Goal: Task Accomplishment & Management: Manage account settings

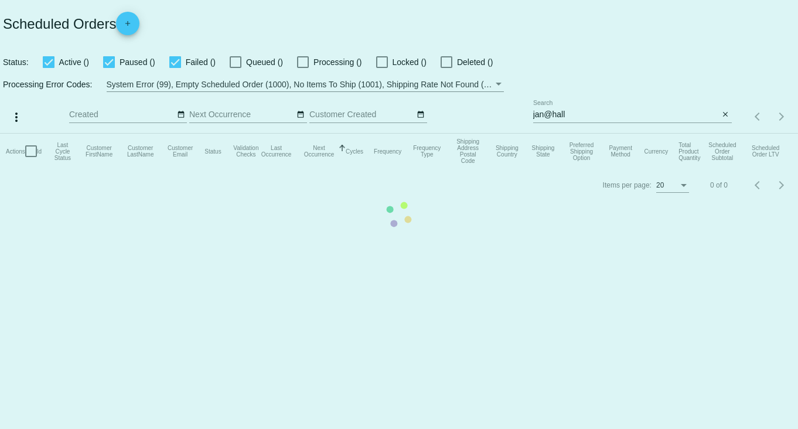
click at [636, 134] on mat-table "Actions Id Last Cycle Status Customer FirstName Customer LastName Customer Emai…" at bounding box center [399, 151] width 798 height 35
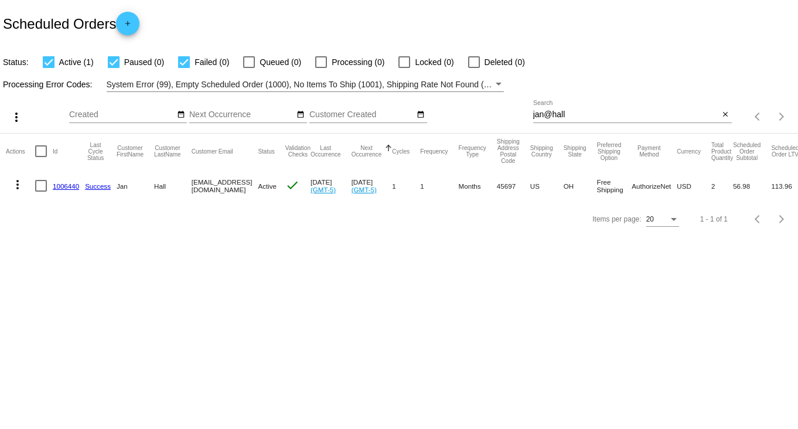
click at [635, 115] on input "jan@hall" at bounding box center [626, 114] width 186 height 9
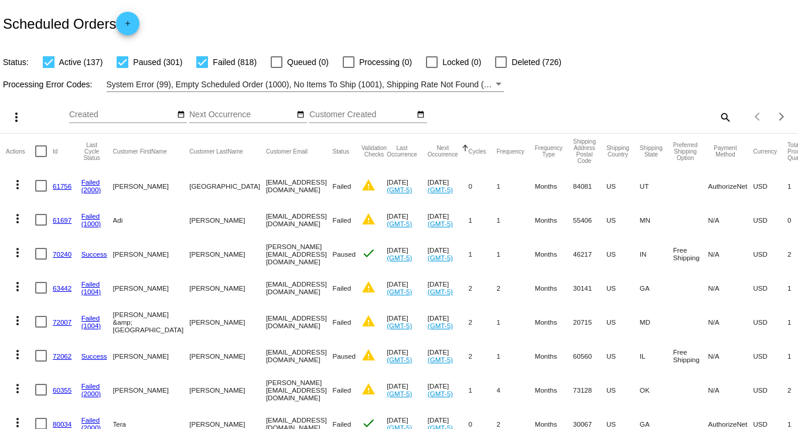
click at [718, 114] on mat-icon "search" at bounding box center [725, 117] width 14 height 18
click at [714, 114] on input "Search" at bounding box center [632, 114] width 199 height 9
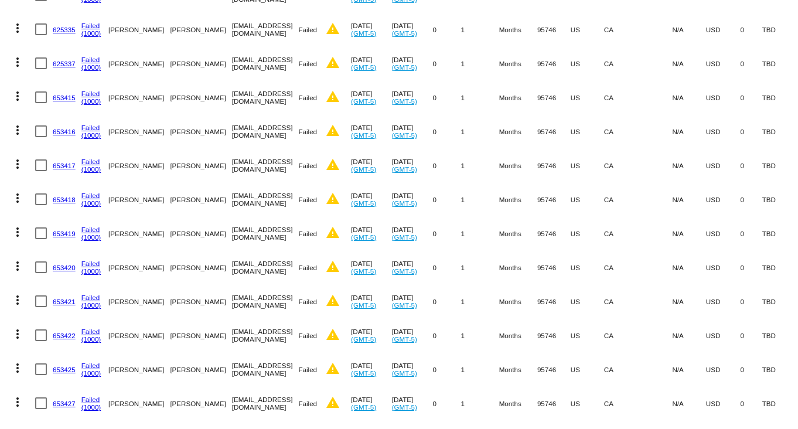
scroll to position [464, 0]
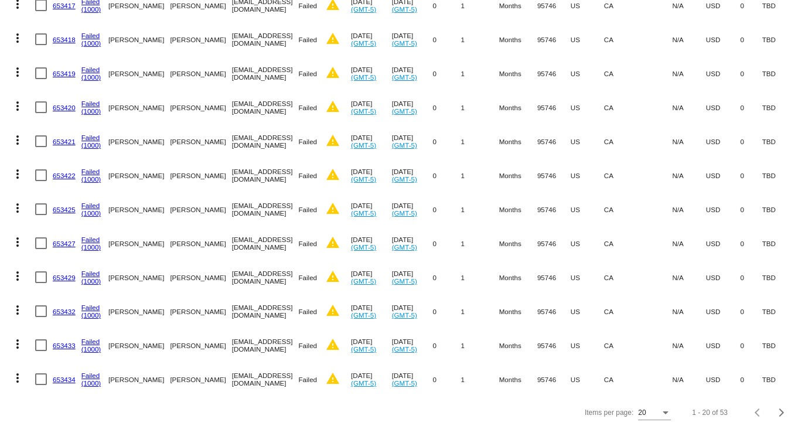
drag, startPoint x: 182, startPoint y: 97, endPoint x: 243, endPoint y: 92, distance: 61.2
click at [243, 92] on mat-row "more_vert 653420 Failed (1000) [GEOGRAPHIC_DATA][PERSON_NAME] [EMAIL_ADDRESS][D…" at bounding box center [422, 107] width 833 height 34
copy mat-row "[EMAIL_ADDRESS][DOMAIN_NAME]"
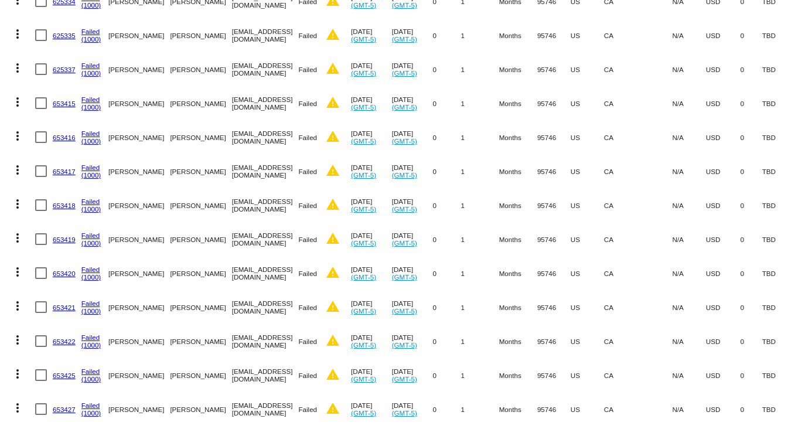
scroll to position [98, 0]
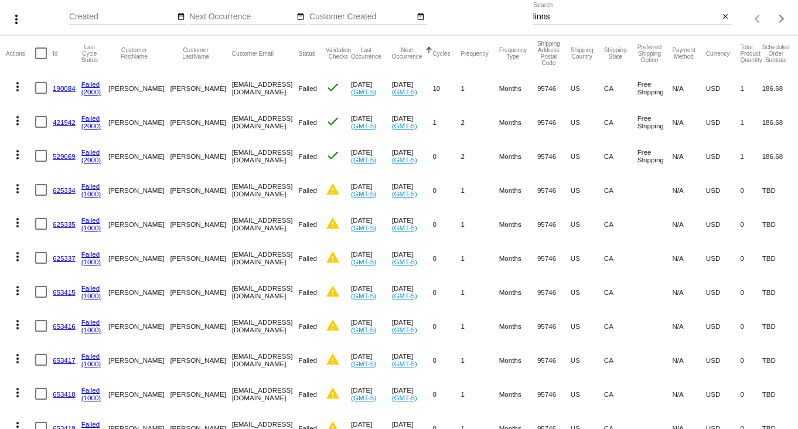
click at [590, 19] on input "linns" at bounding box center [626, 16] width 186 height 9
paste input "[EMAIL_ADDRESS][DOMAIN_NAME]"
type input "[EMAIL_ADDRESS][DOMAIN_NAME]"
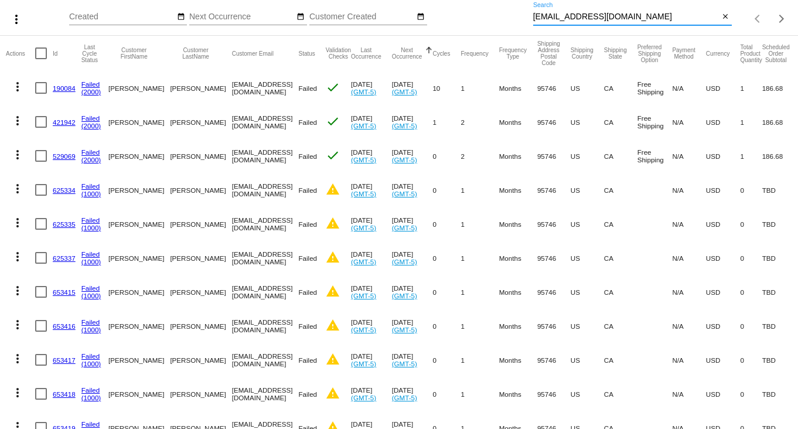
click at [64, 89] on link "190084" at bounding box center [64, 88] width 23 height 8
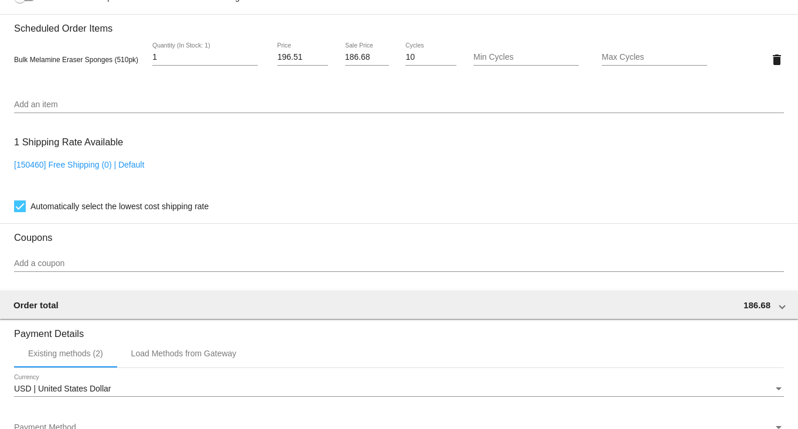
scroll to position [806, 0]
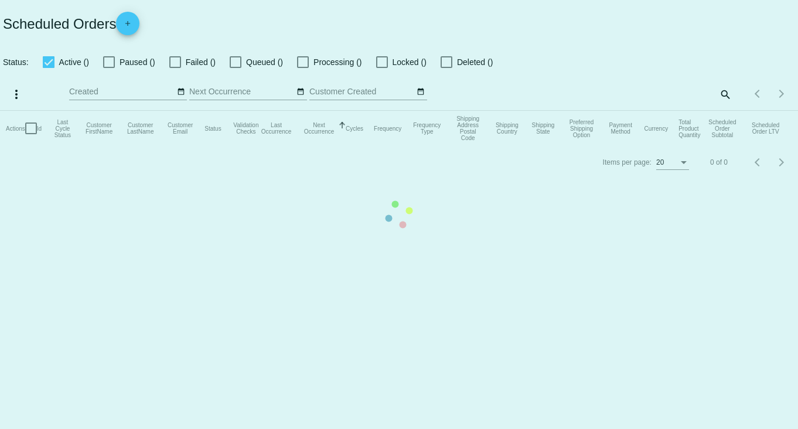
checkbox input "true"
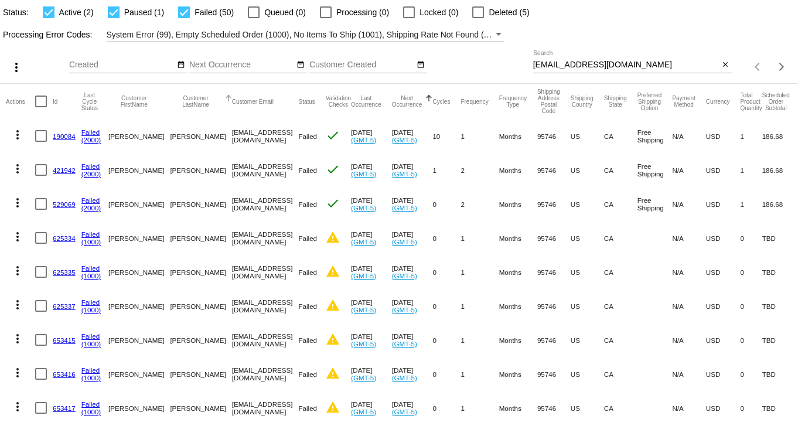
scroll to position [73, 0]
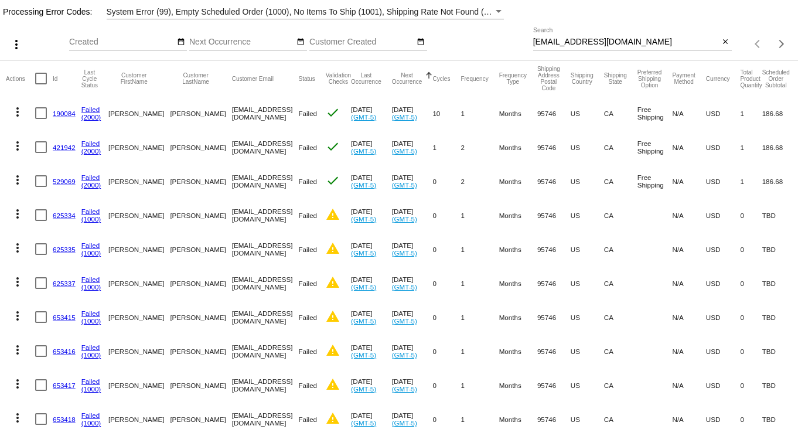
click at [70, 148] on link "421942" at bounding box center [64, 148] width 23 height 8
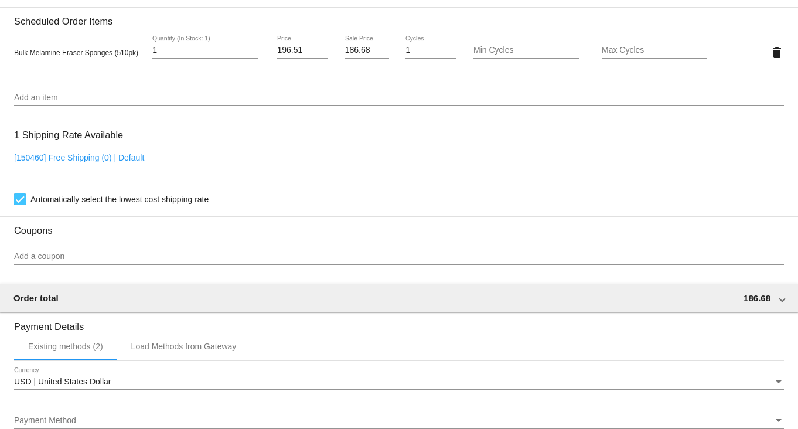
scroll to position [806, 0]
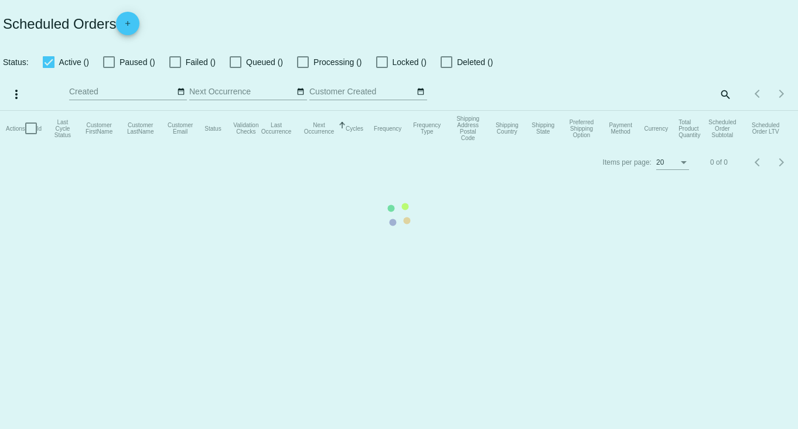
checkbox input "true"
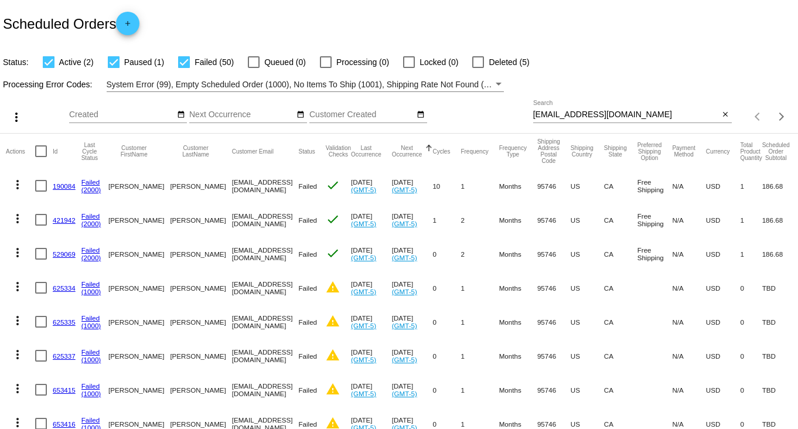
drag, startPoint x: 625, startPoint y: 110, endPoint x: 598, endPoint y: 108, distance: 27.6
click at [598, 108] on div "[EMAIL_ADDRESS][DOMAIN_NAME] Search" at bounding box center [626, 111] width 186 height 23
drag, startPoint x: 627, startPoint y: 115, endPoint x: 540, endPoint y: 110, distance: 86.9
click at [540, 110] on div "[EMAIL_ADDRESS][DOMAIN_NAME] Search" at bounding box center [626, 111] width 186 height 23
click at [720, 114] on button "close" at bounding box center [726, 115] width 12 height 12
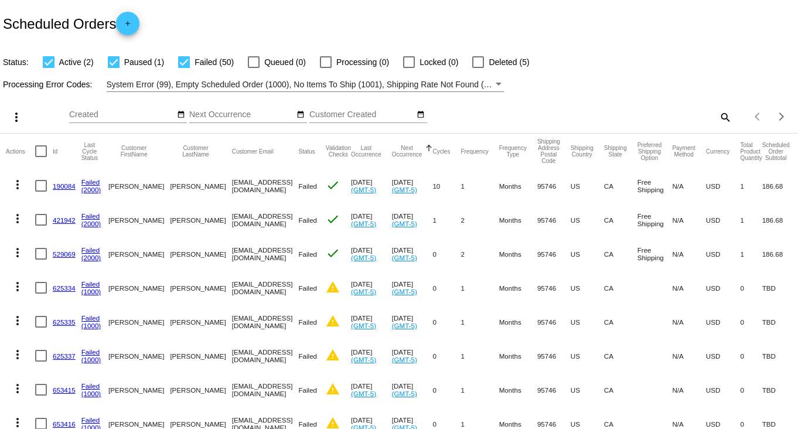
click at [718, 120] on mat-icon "search" at bounding box center [725, 117] width 14 height 18
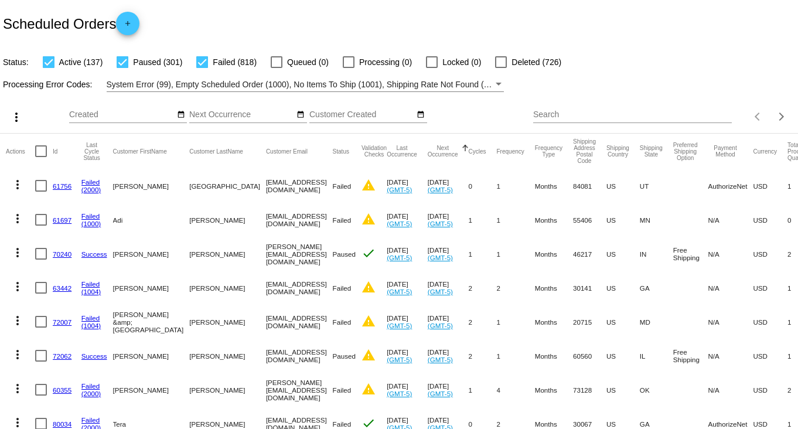
click at [680, 116] on input "Search" at bounding box center [632, 114] width 199 height 9
paste input "[EMAIL_ADDRESS][DOMAIN_NAME]"
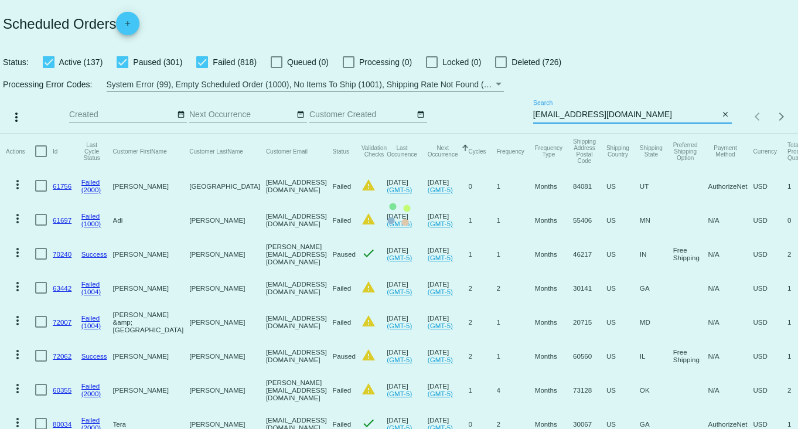
type input "[EMAIL_ADDRESS][DOMAIN_NAME]"
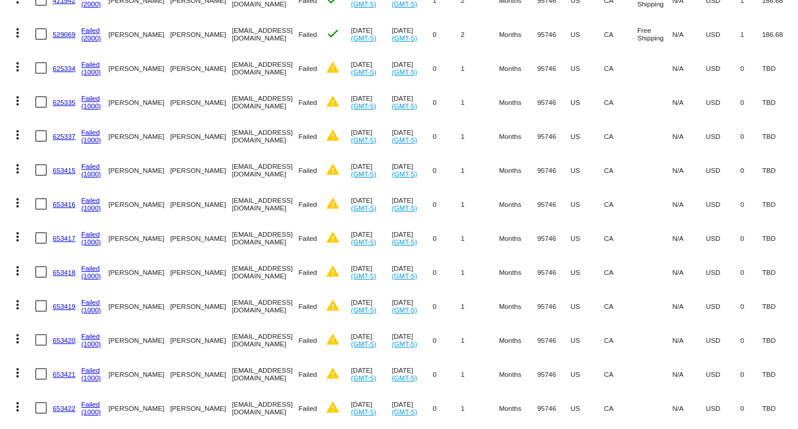
scroll to position [464, 0]
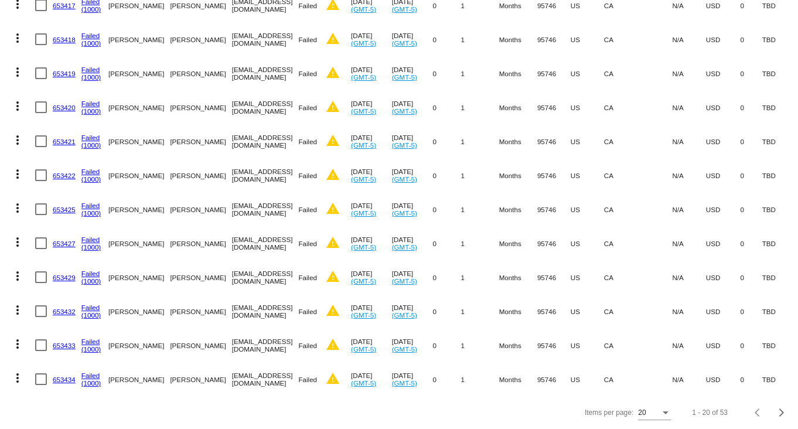
click at [61, 376] on link "653434" at bounding box center [64, 380] width 23 height 8
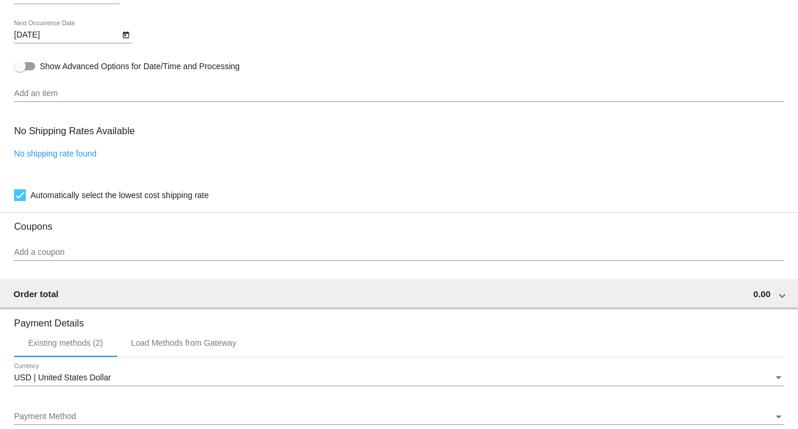
scroll to position [757, 0]
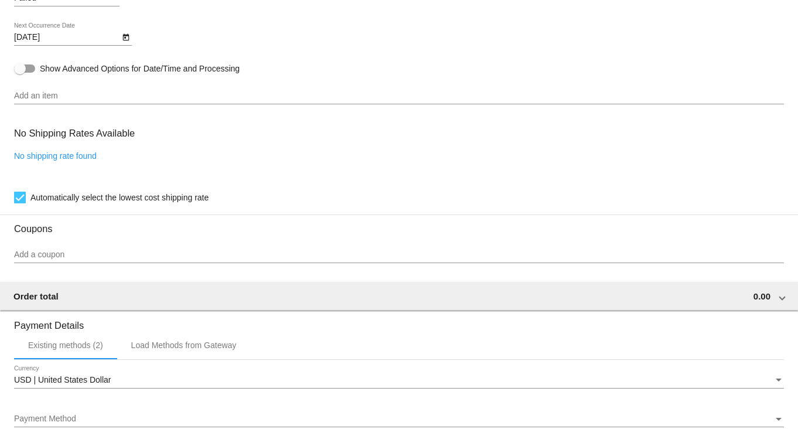
click at [765, 379] on div "USD | United States Dollar Currency" at bounding box center [399, 377] width 770 height 23
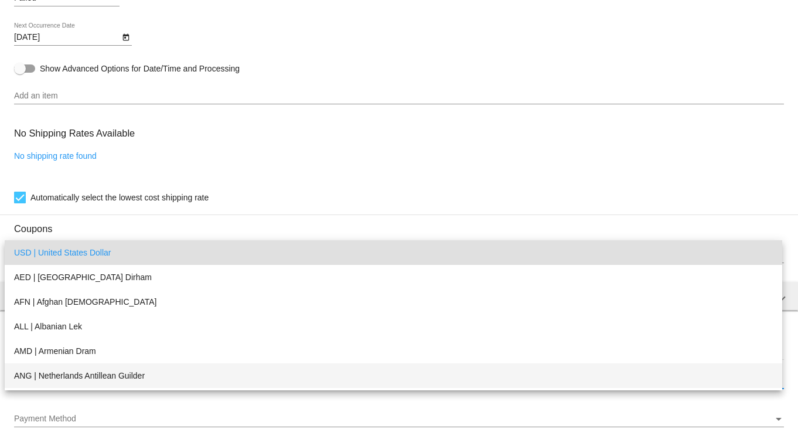
click at [765, 379] on mat-option "ANG | Netherlands Antillean Guilder" at bounding box center [394, 375] width 778 height 25
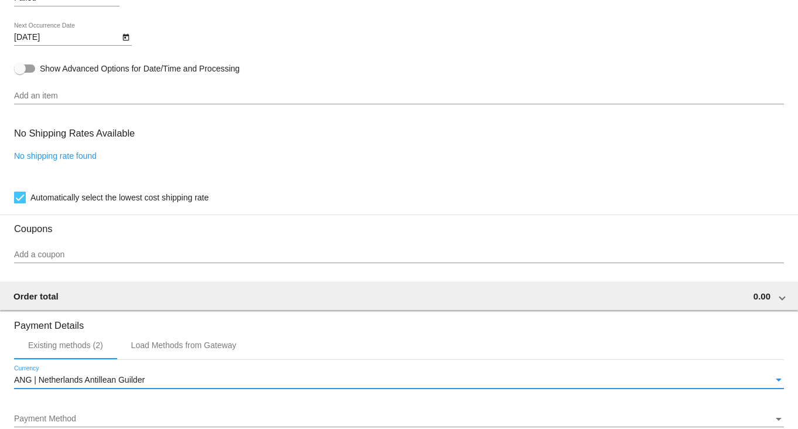
click at [754, 380] on div "ANG | Netherlands Antillean Guilder Currency" at bounding box center [399, 377] width 770 height 23
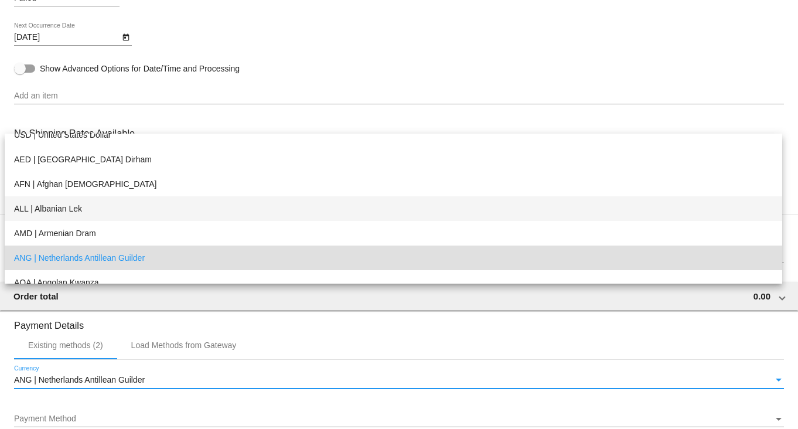
scroll to position [0, 0]
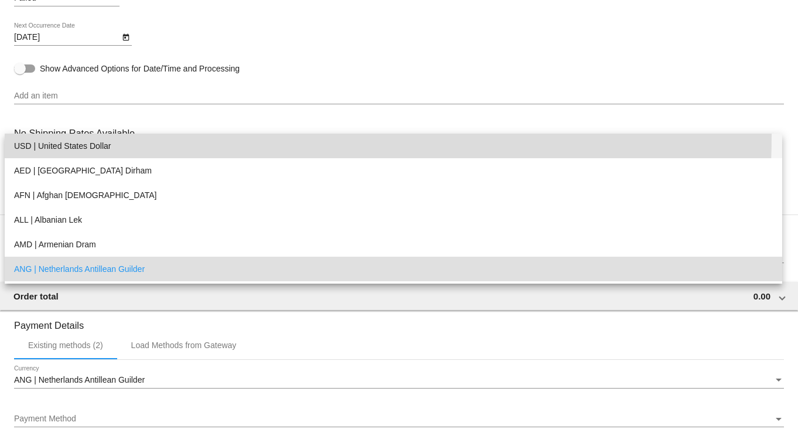
click at [100, 135] on span "USD | United States Dollar" at bounding box center [393, 146] width 759 height 25
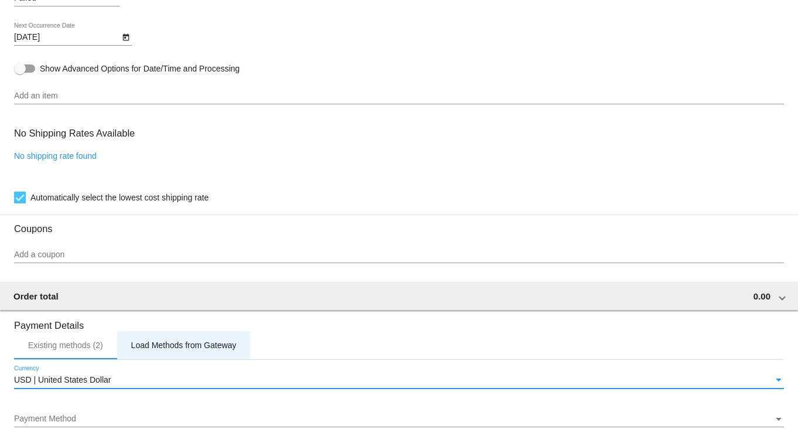
click at [193, 347] on div "Load Methods from Gateway" at bounding box center [183, 345] width 105 height 9
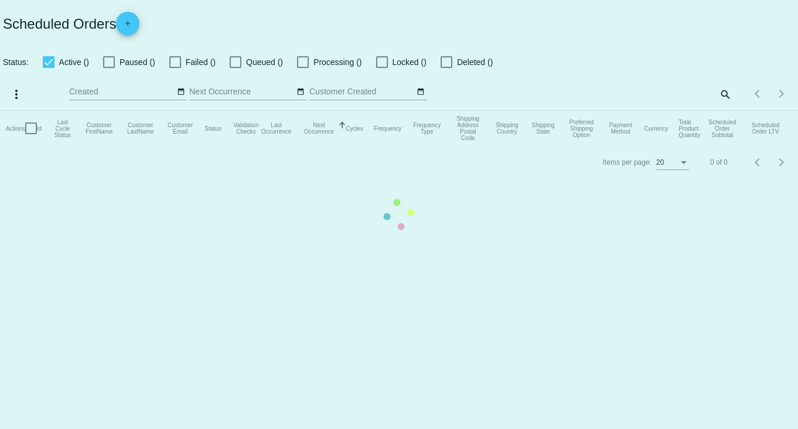
checkbox input "true"
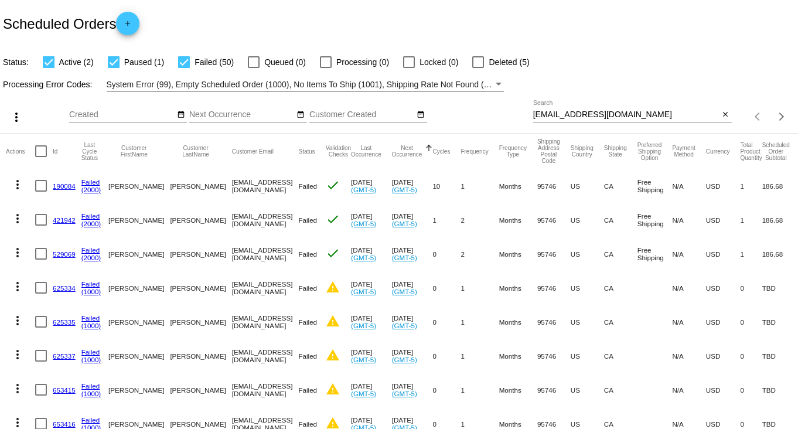
click at [67, 254] on link "529069" at bounding box center [64, 254] width 23 height 8
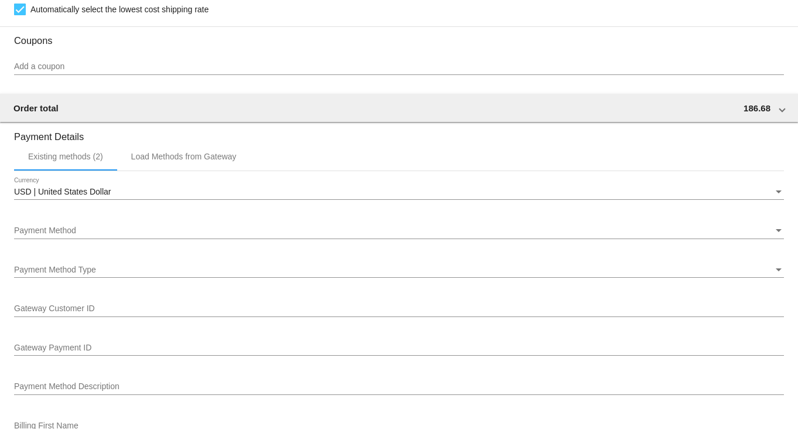
scroll to position [1098, 0]
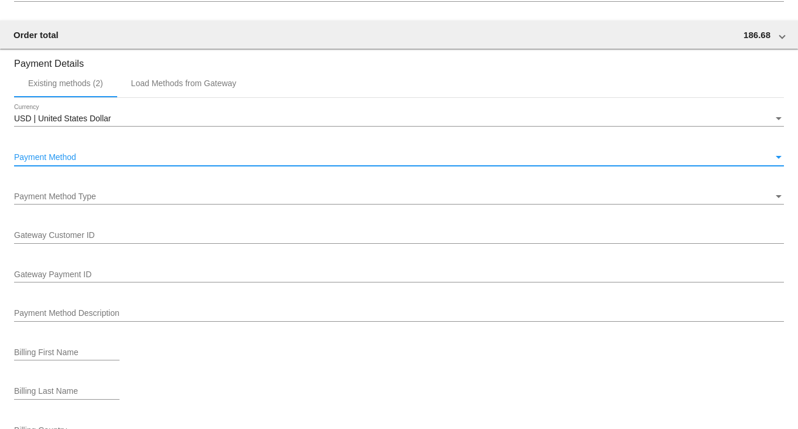
click at [774, 159] on div "Payment Method" at bounding box center [779, 157] width 11 height 9
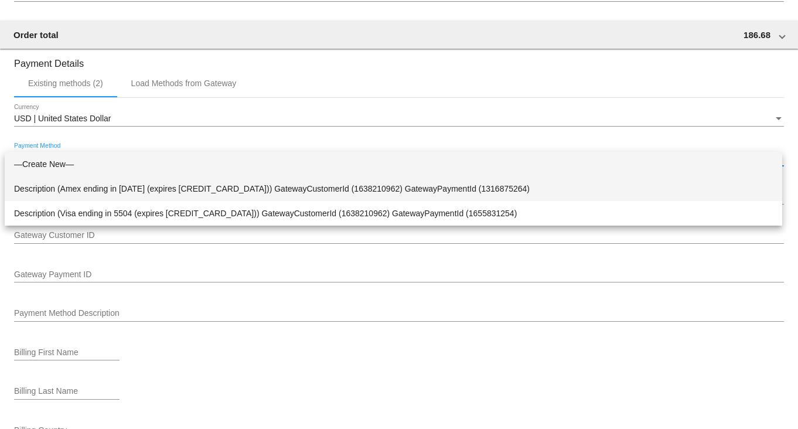
click at [588, 186] on span "Description (Amex ending in [DATE] (expires [CREDIT_CARD_DATA])) GatewayCustome…" at bounding box center [393, 188] width 759 height 25
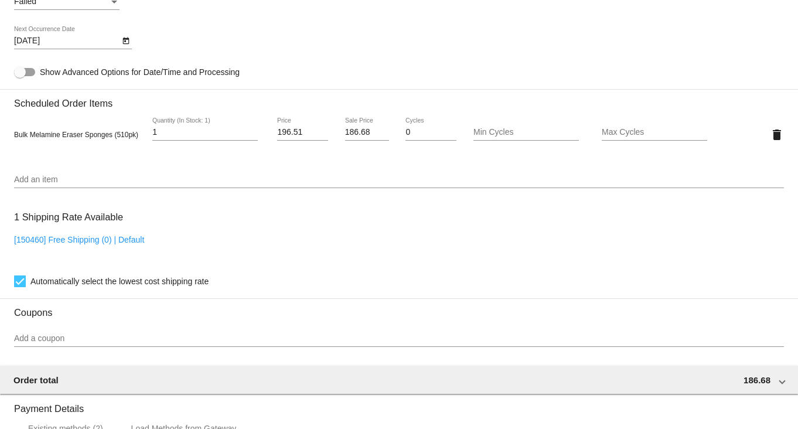
scroll to position [731, 0]
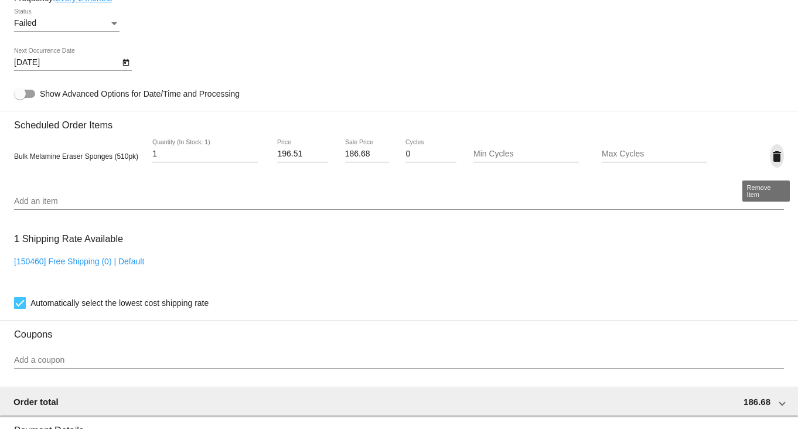
click at [770, 162] on mat-icon "delete" at bounding box center [777, 156] width 14 height 14
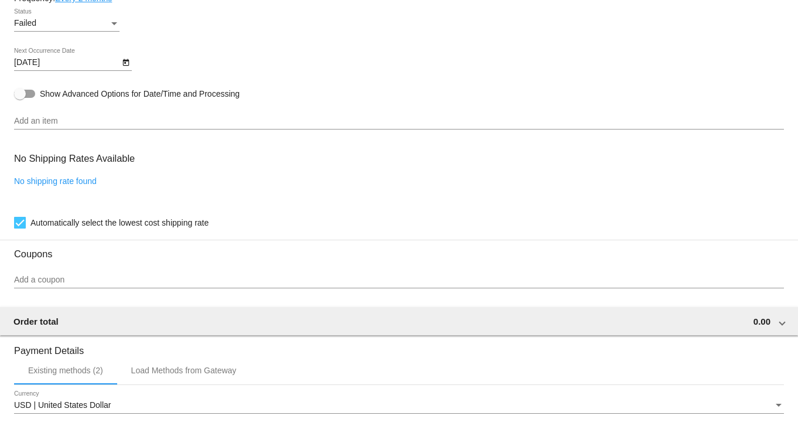
click at [148, 126] on input "Add an item" at bounding box center [399, 121] width 770 height 9
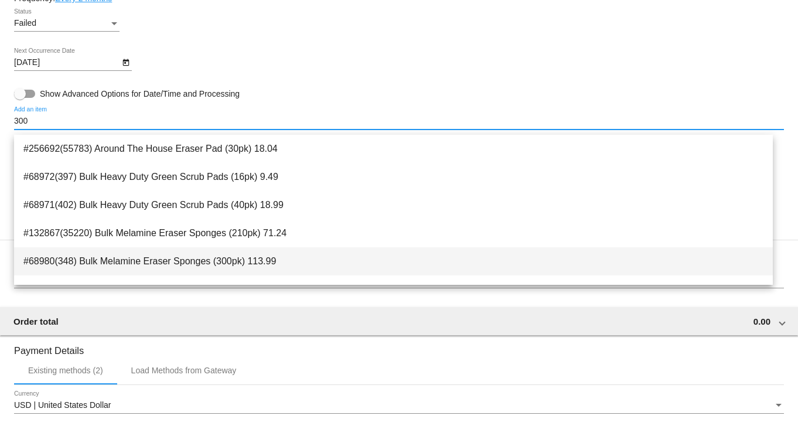
type input "300"
click at [201, 261] on span "#68980(348) Bulk Melamine Eraser Sponges (300pk) 113.99" at bounding box center [393, 261] width 740 height 28
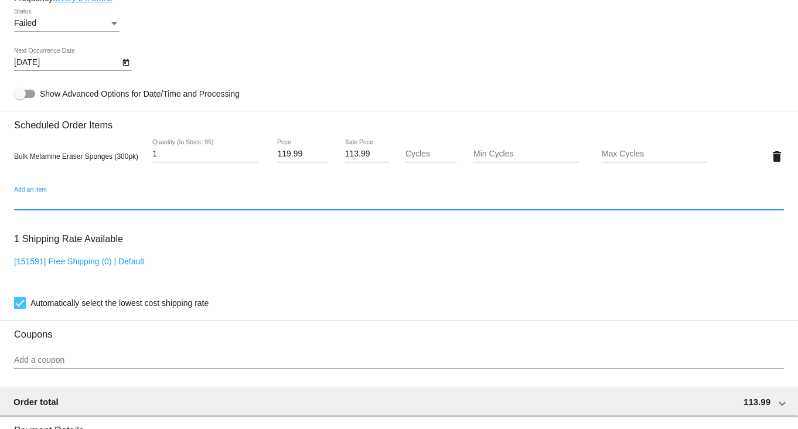
scroll to position [658, 0]
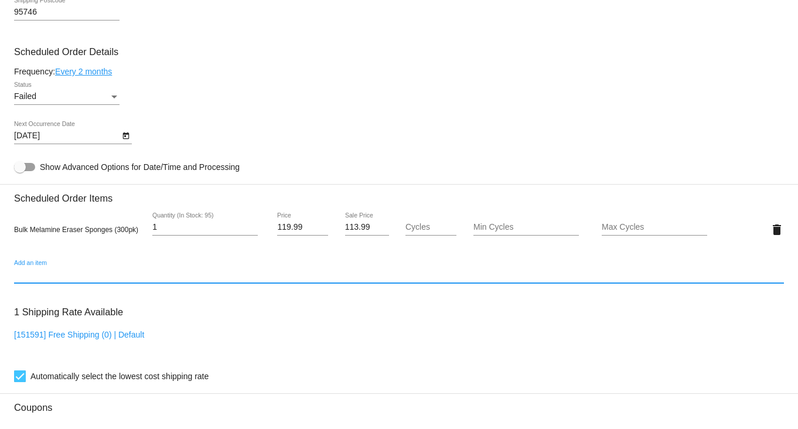
click at [123, 139] on icon "Open calendar" at bounding box center [125, 135] width 6 height 7
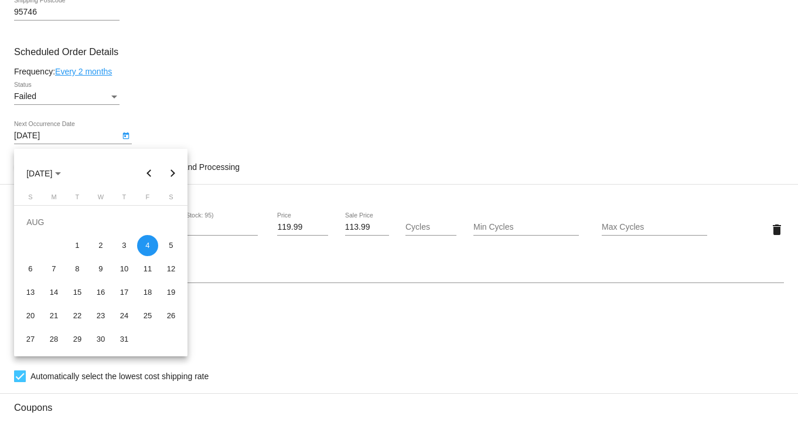
click at [166, 169] on button "Next month" at bounding box center [172, 173] width 23 height 23
click at [53, 172] on span "[DATE]" at bounding box center [43, 173] width 35 height 9
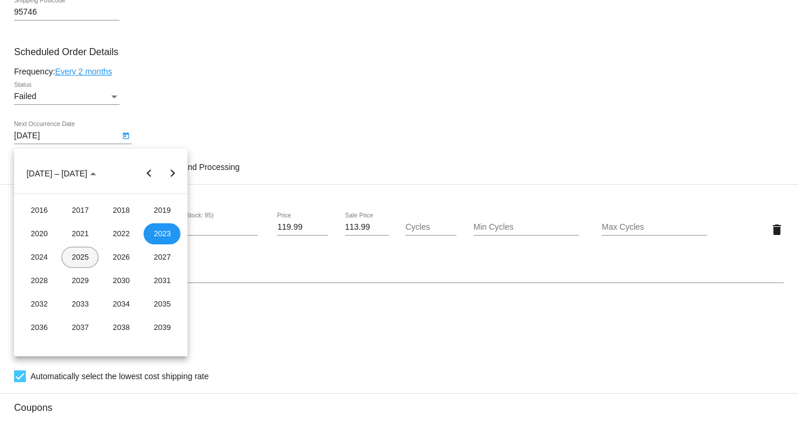
click at [81, 255] on div "2025" at bounding box center [80, 257] width 37 height 21
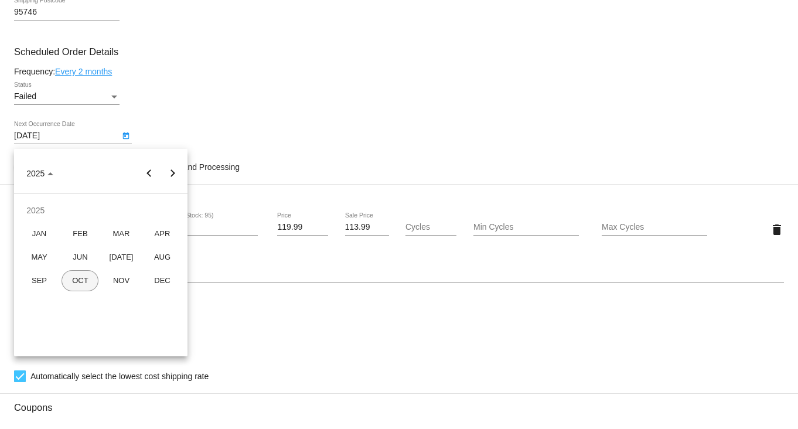
click at [81, 280] on div "OCT" at bounding box center [80, 280] width 37 height 21
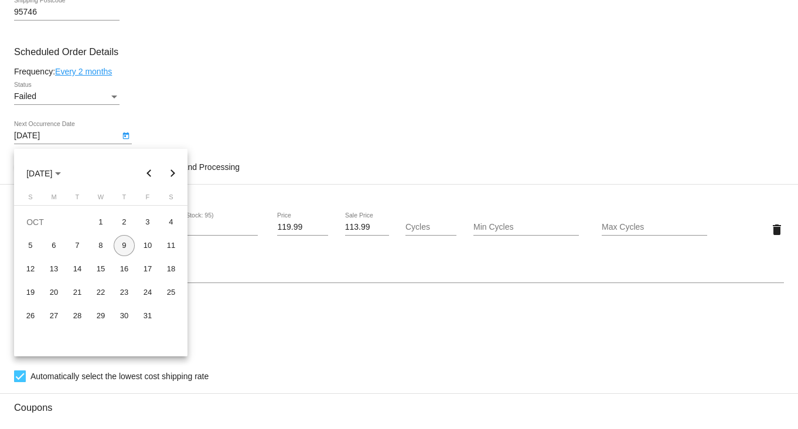
click at [123, 240] on div "9" at bounding box center [124, 245] width 21 height 21
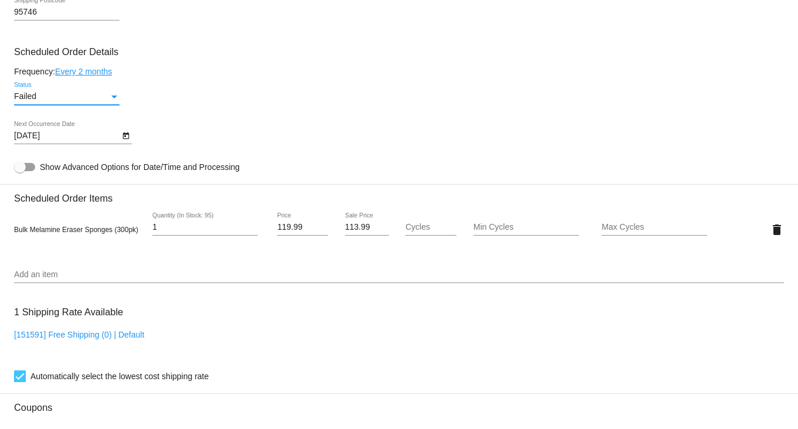
click at [107, 100] on div "Failed" at bounding box center [61, 96] width 95 height 9
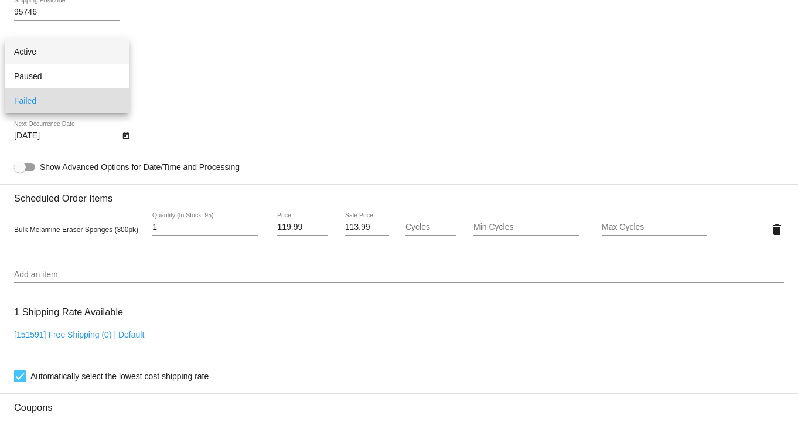
click at [81, 46] on span "Active" at bounding box center [66, 51] width 105 height 25
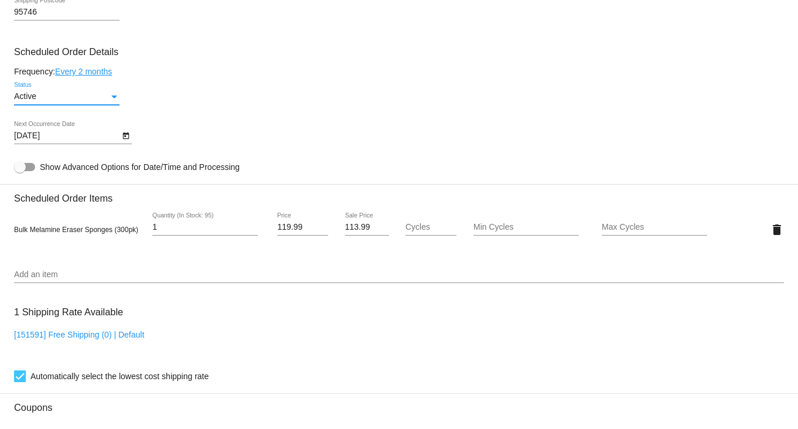
click at [88, 76] on link "Every 2 months" at bounding box center [83, 71] width 57 height 9
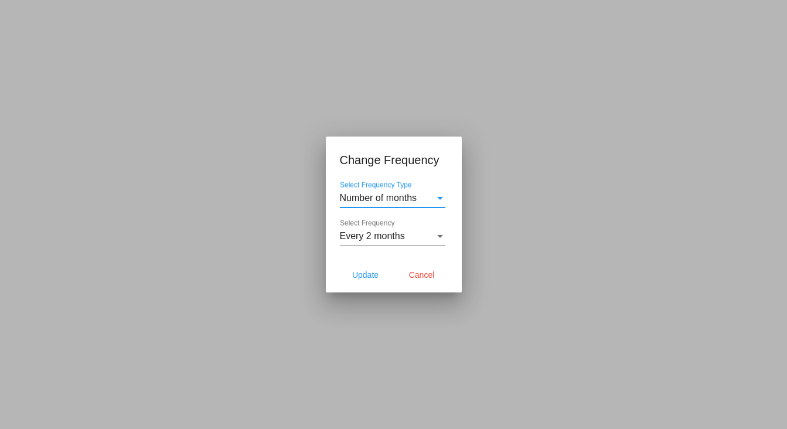
click at [428, 229] on div "Every 2 months Select Frequency" at bounding box center [392, 232] width 105 height 26
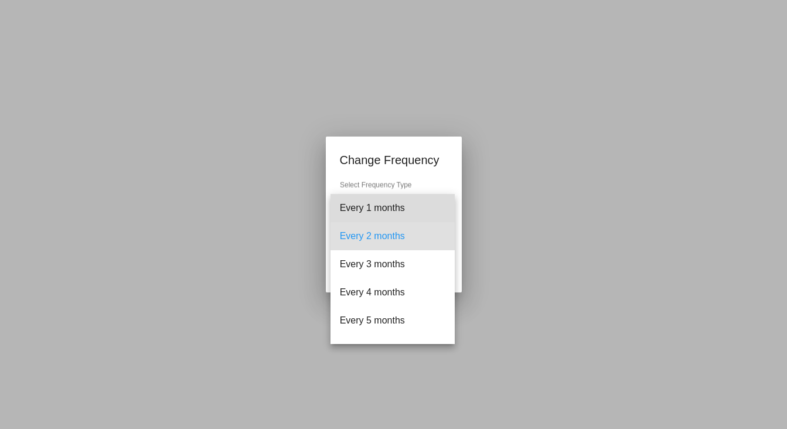
click at [393, 203] on span "Every 1 months" at bounding box center [392, 208] width 105 height 28
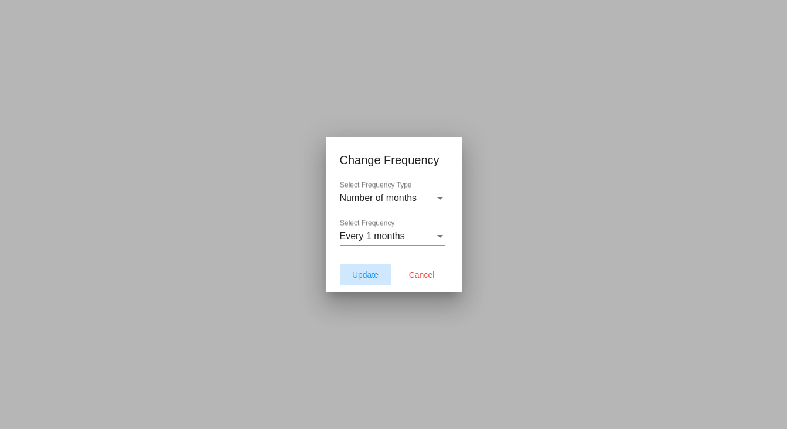
click at [369, 269] on button "Update" at bounding box center [366, 274] width 52 height 21
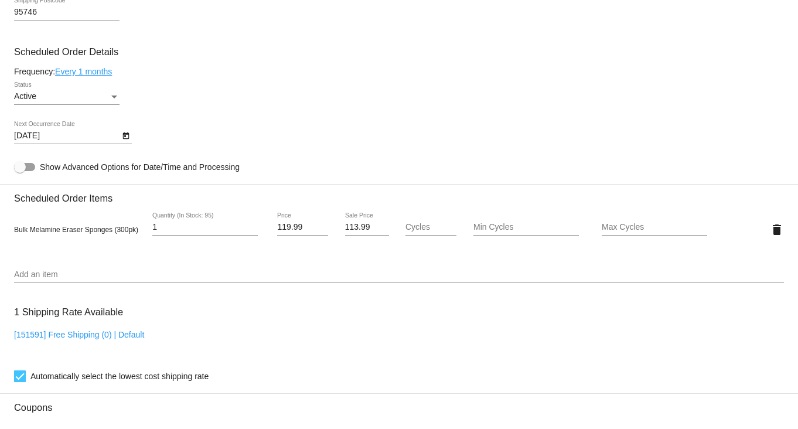
type input "[DATE]"
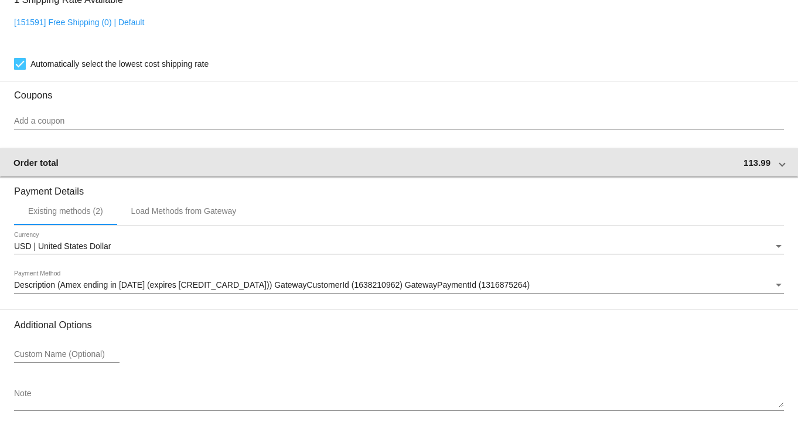
scroll to position [1024, 0]
